Goal: Transaction & Acquisition: Purchase product/service

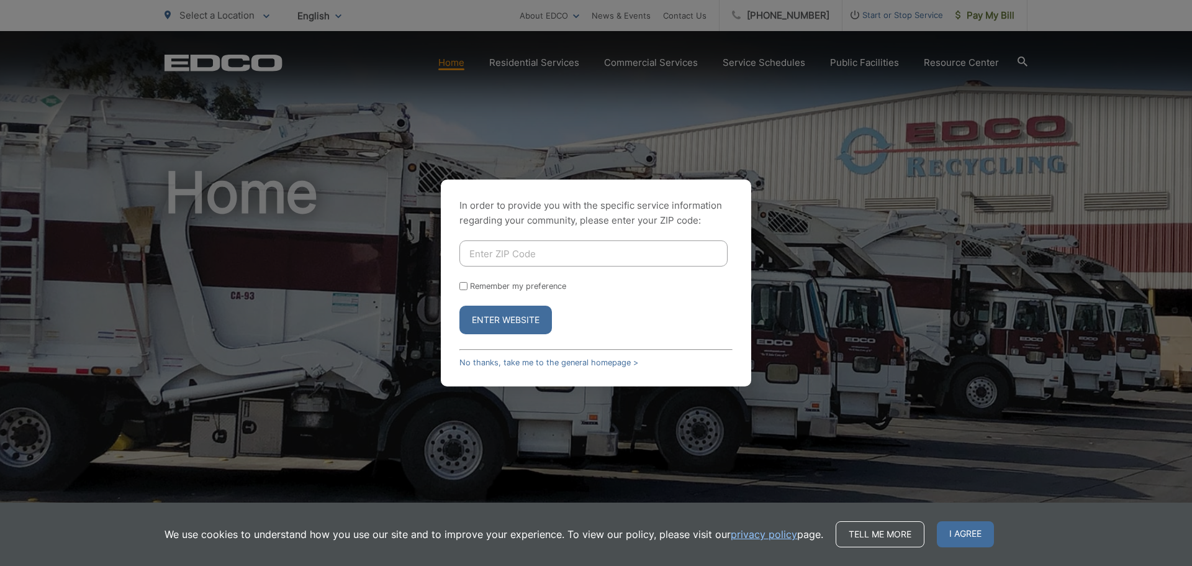
click at [688, 258] on input "Enter ZIP Code" at bounding box center [594, 253] width 268 height 26
type input "92020"
click at [494, 319] on button "Enter Website" at bounding box center [506, 320] width 93 height 29
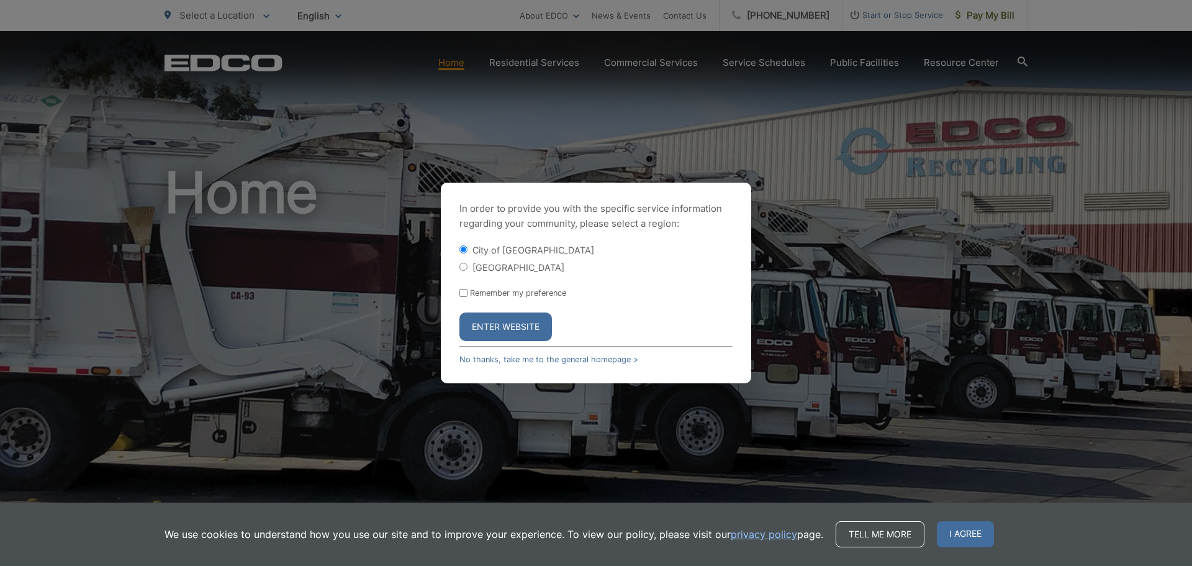
click at [494, 319] on button "Enter Website" at bounding box center [506, 326] width 93 height 29
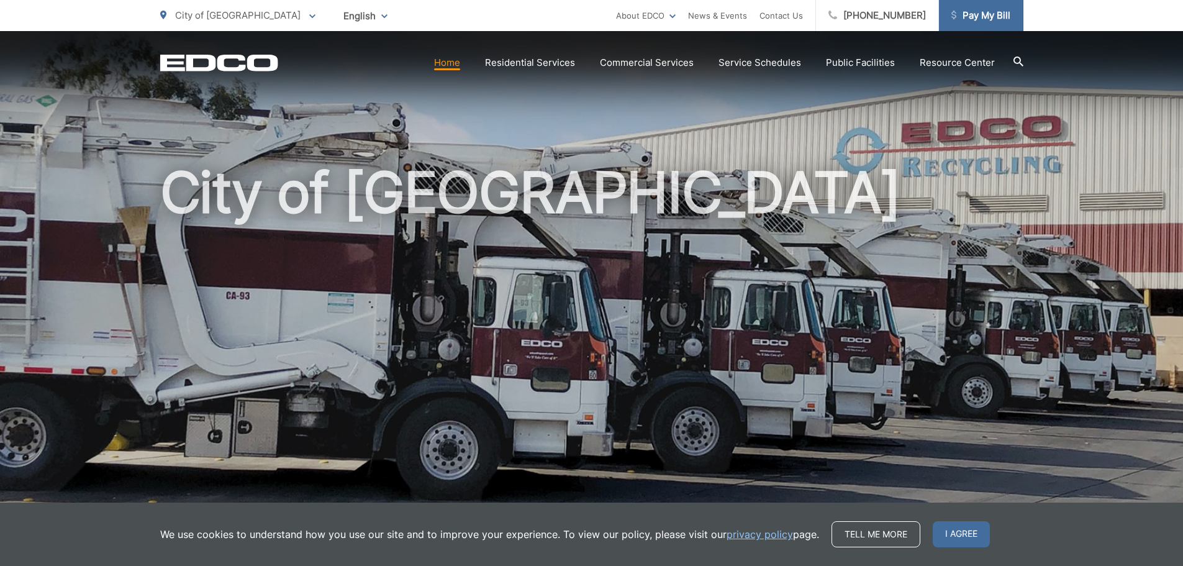
click at [990, 14] on span "Pay My Bill" at bounding box center [980, 15] width 59 height 15
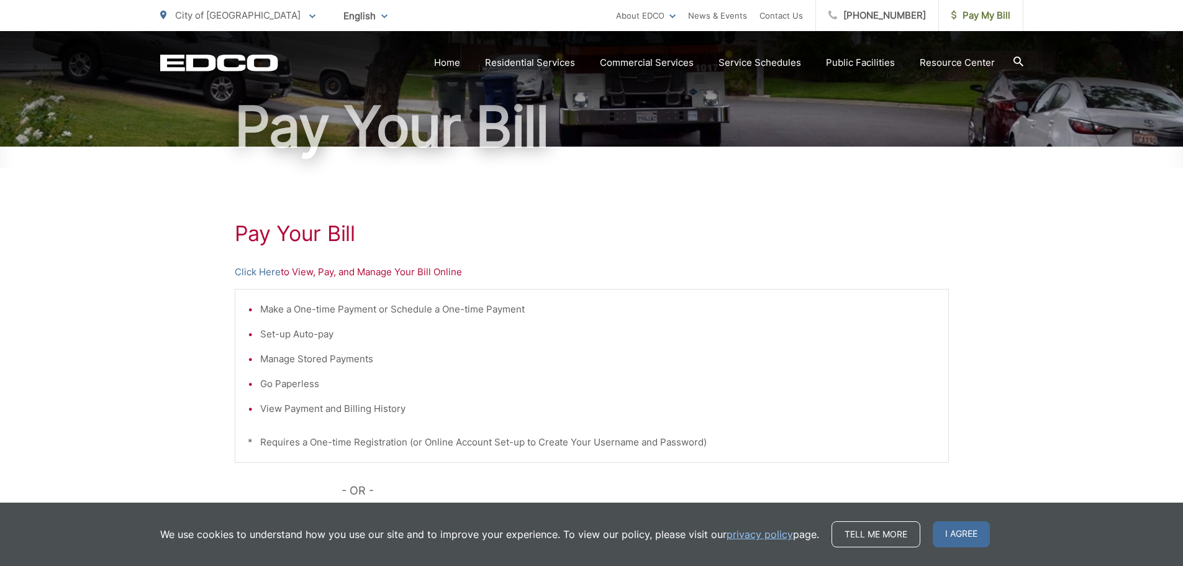
scroll to position [124, 0]
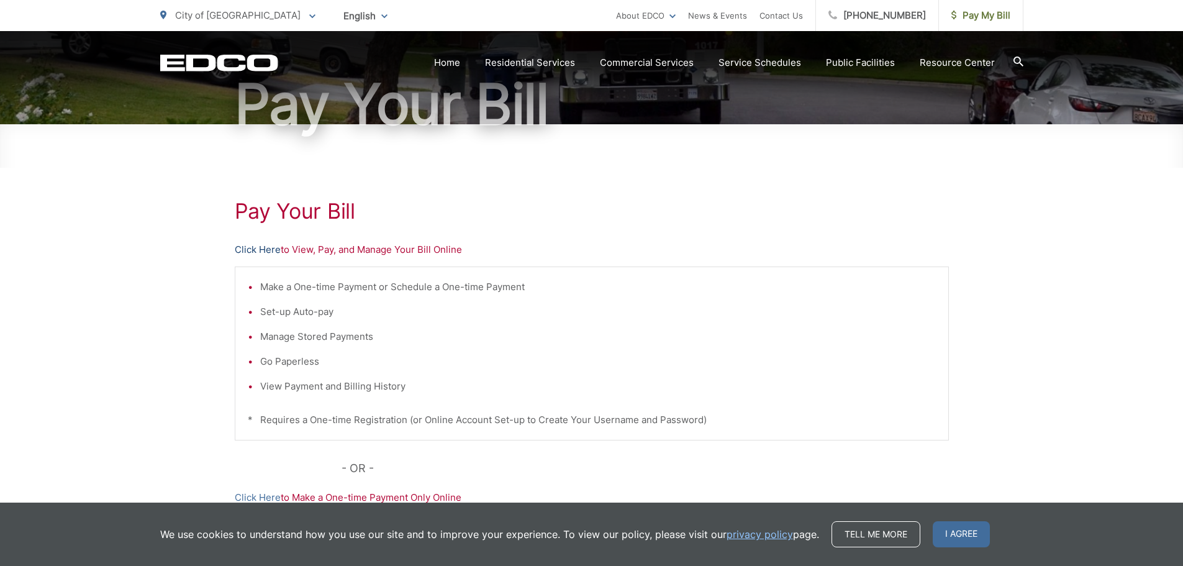
click at [258, 250] on link "Click Here" at bounding box center [258, 249] width 46 height 15
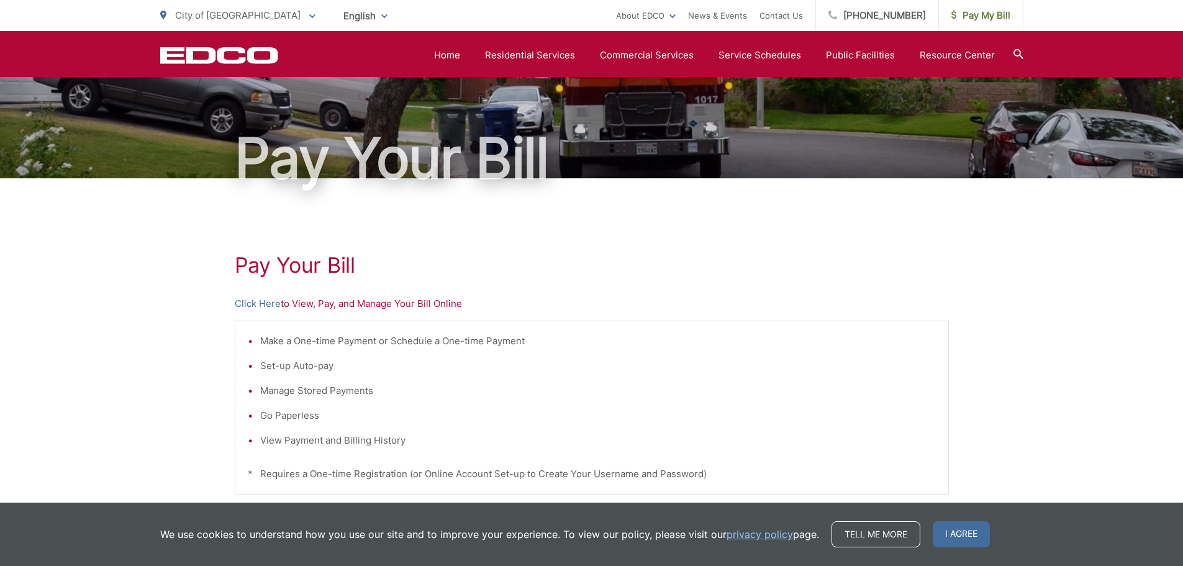
scroll to position [69, 0]
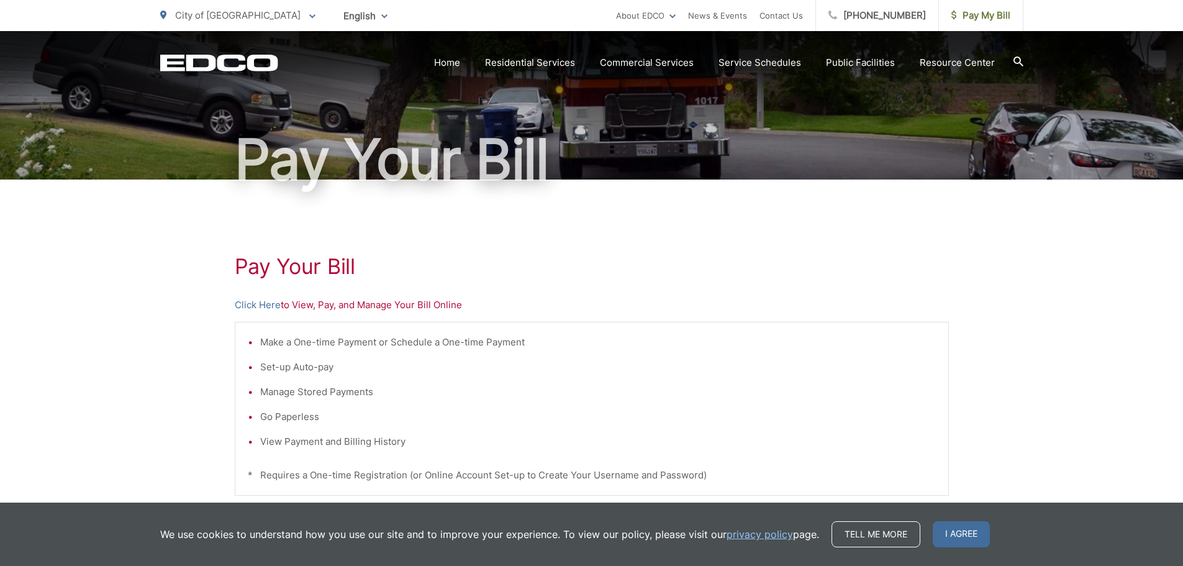
click at [374, 308] on p "Click Here to View, Pay, and Manage Your Bill Online" at bounding box center [592, 304] width 714 height 15
click at [259, 306] on link "Click Here" at bounding box center [258, 304] width 46 height 15
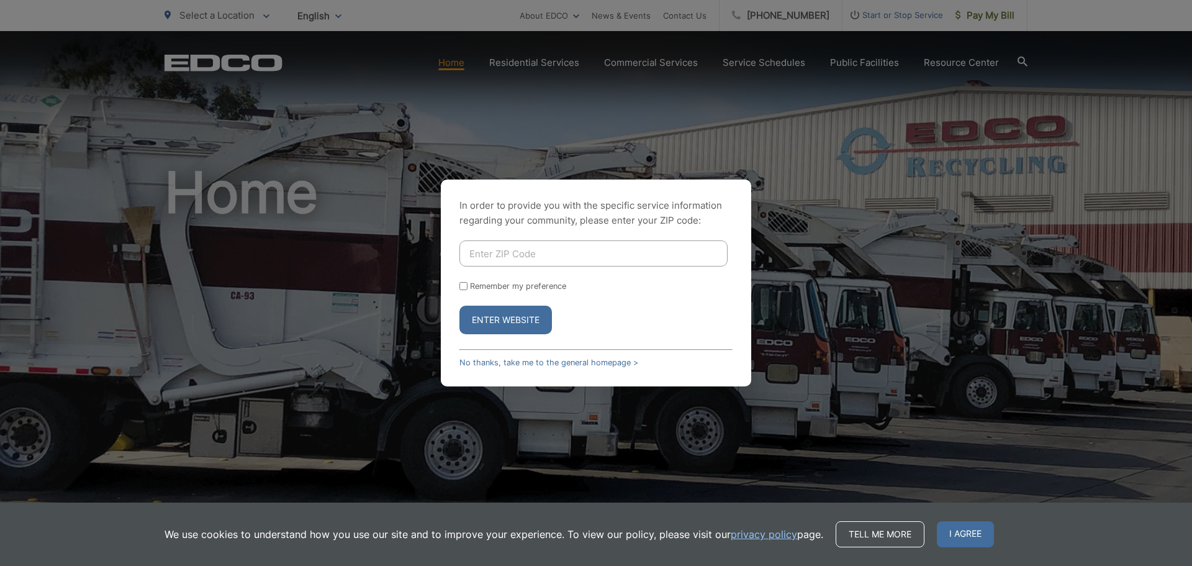
click at [659, 254] on input "Enter ZIP Code" at bounding box center [594, 253] width 268 height 26
click at [463, 286] on input "Remember my preference" at bounding box center [464, 286] width 8 height 8
checkbox input "true"
click at [499, 240] on input "Enter ZIP Code" at bounding box center [594, 253] width 268 height 26
type input "92020"
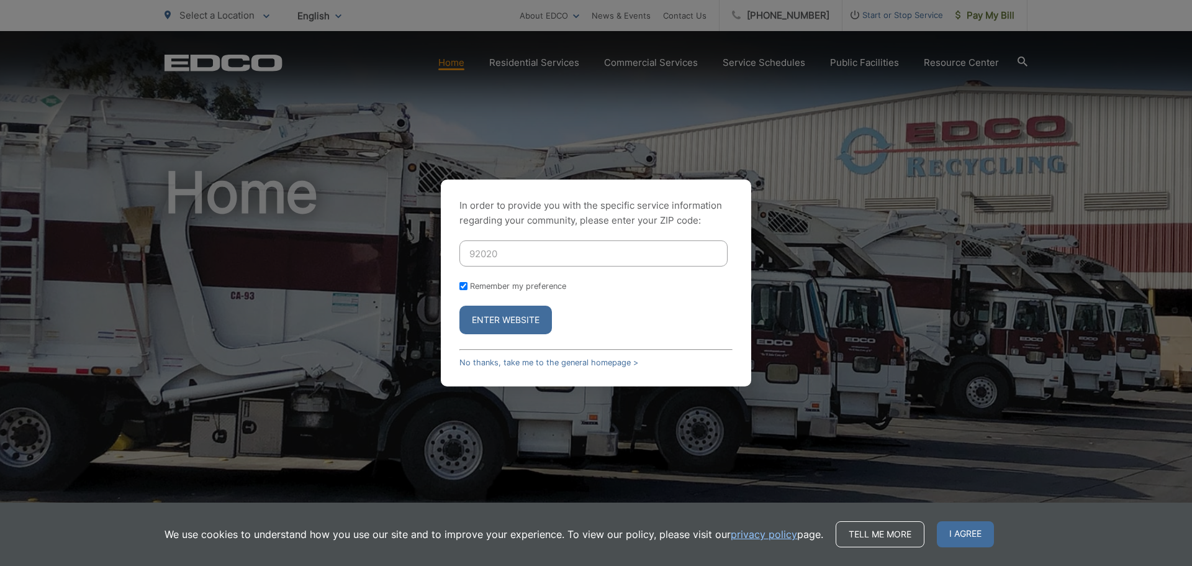
click at [525, 326] on button "Enter Website" at bounding box center [506, 320] width 93 height 29
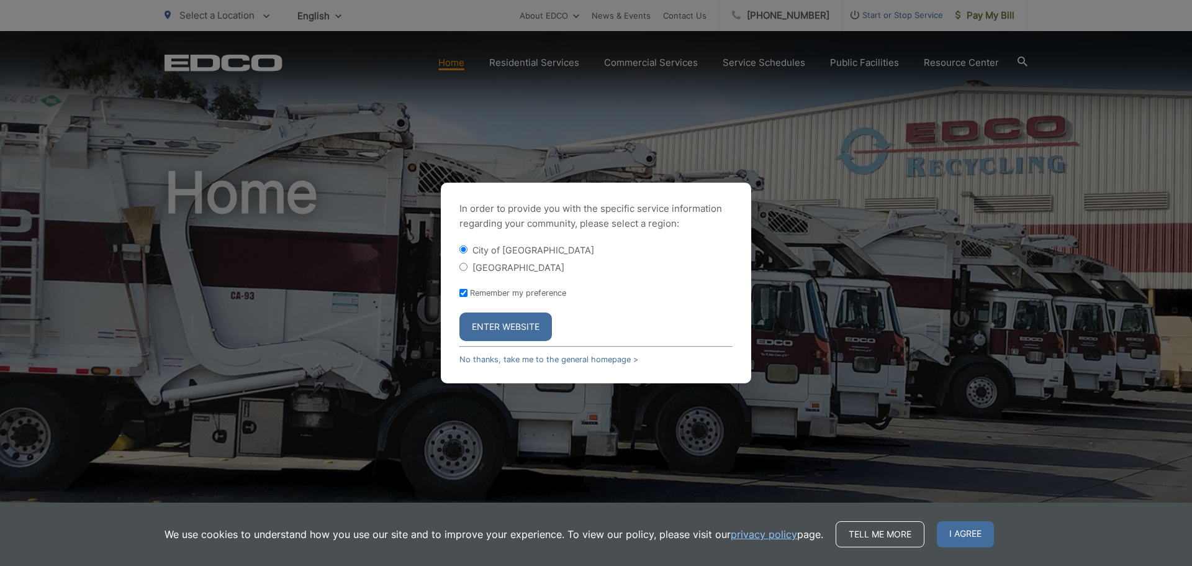
click at [525, 325] on button "Enter Website" at bounding box center [506, 326] width 93 height 29
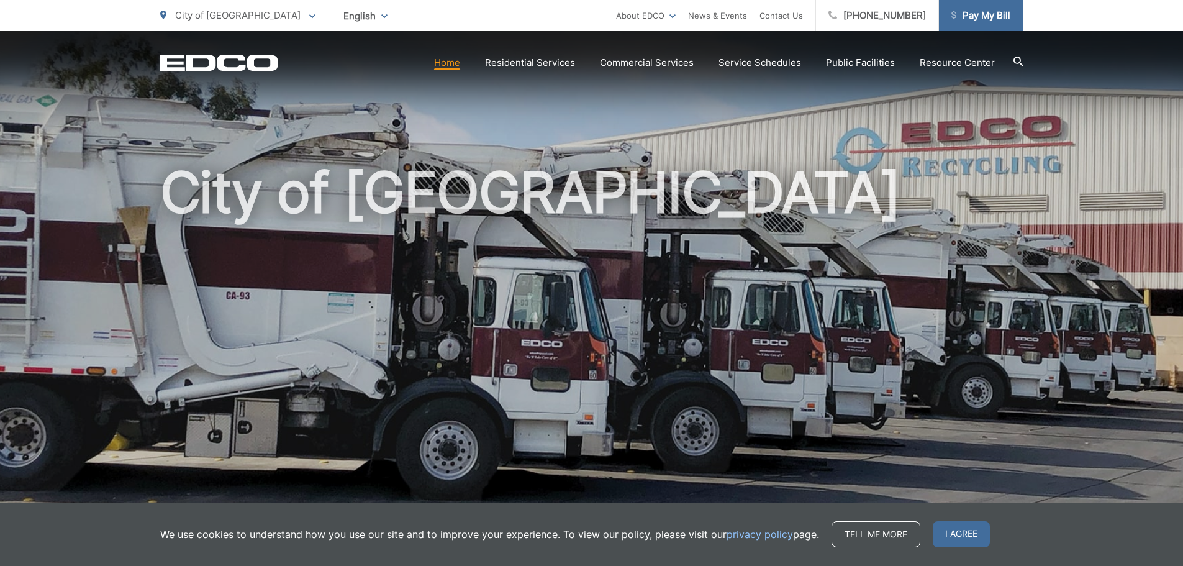
click at [983, 11] on span "Pay My Bill" at bounding box center [980, 15] width 59 height 15
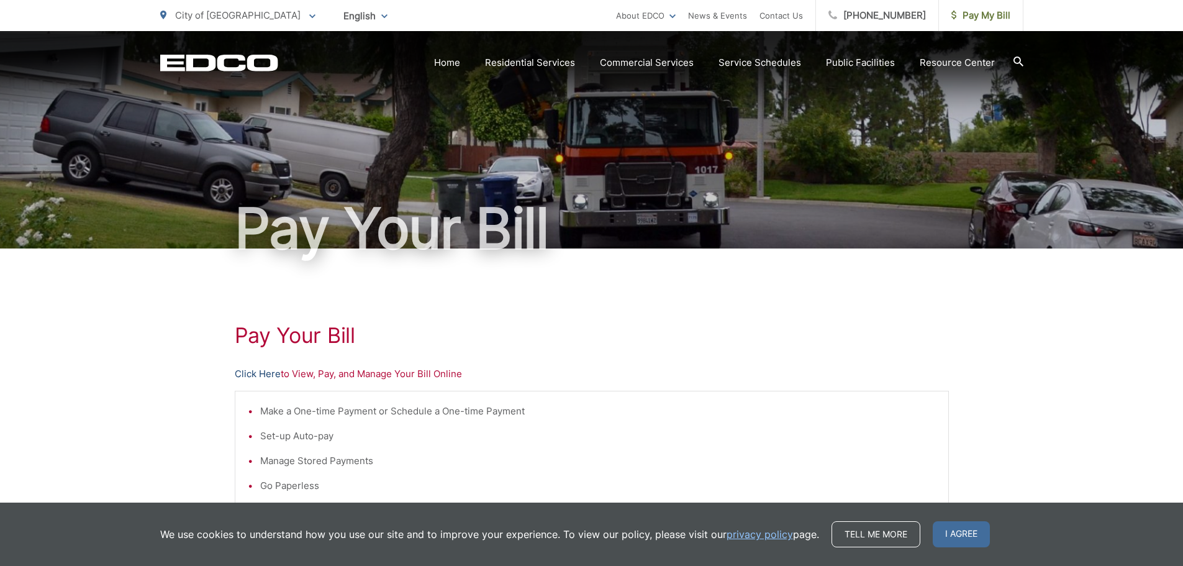
click at [245, 373] on link "Click Here" at bounding box center [258, 373] width 46 height 15
